Goal: Transaction & Acquisition: Book appointment/travel/reservation

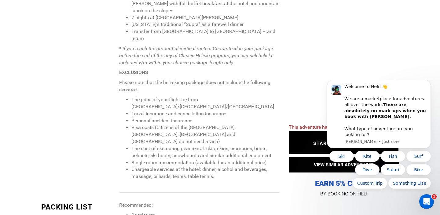
scroll to position [585, 0]
click at [321, 81] on html "Welcome to Heli! 👋 We are a marketplace for adventures all over the world. Ther…" at bounding box center [379, 136] width 122 height 112
click at [430, 84] on icon "Dismiss notification" at bounding box center [429, 81] width 3 height 3
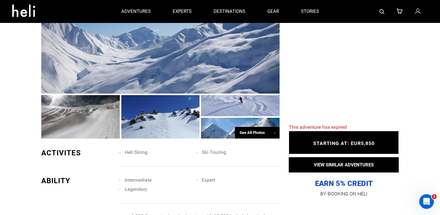
scroll to position [29, 0]
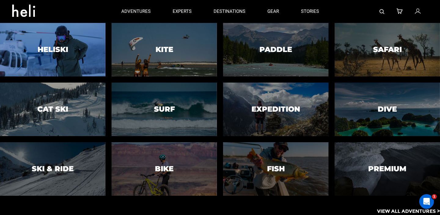
click at [47, 51] on h3 "Heliski" at bounding box center [53, 50] width 31 height 8
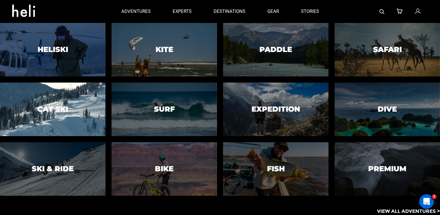
click at [50, 117] on div at bounding box center [53, 109] width 108 height 55
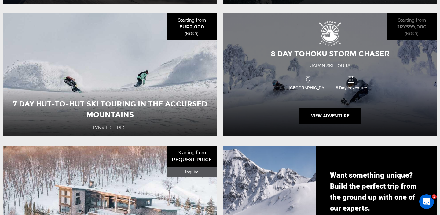
scroll to position [535, 0]
